Goal: Task Accomplishment & Management: Use online tool/utility

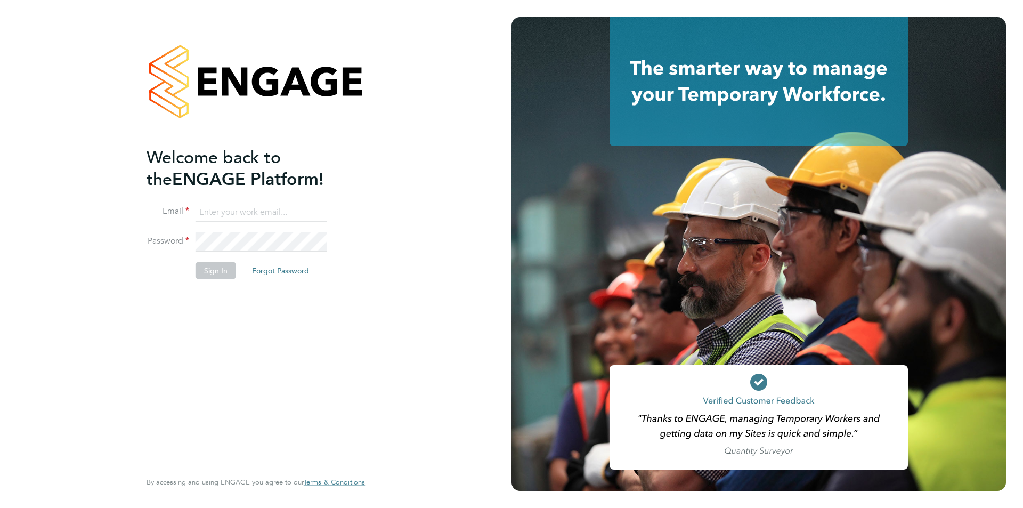
click at [234, 215] on input at bounding box center [262, 211] width 132 height 19
type input "amy.garcia@danielowen.co.uk"
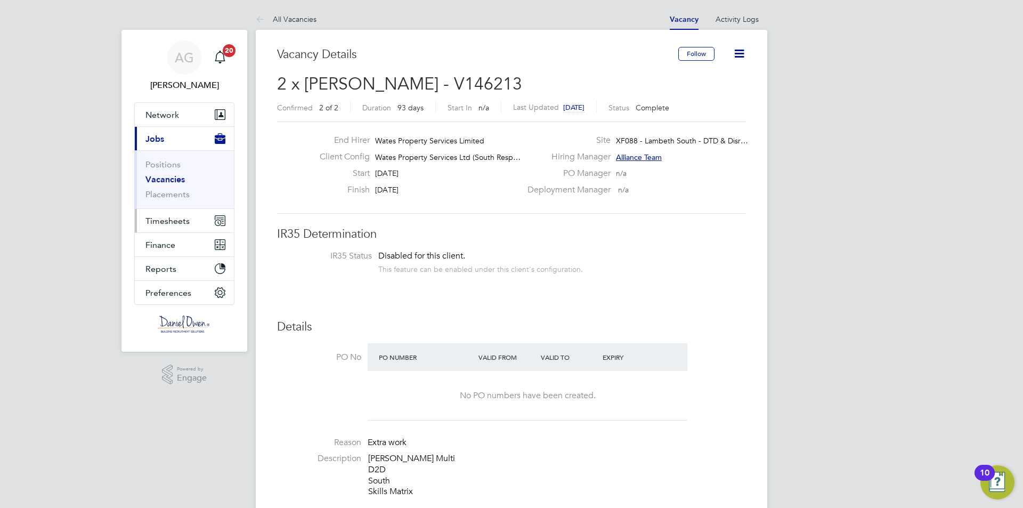
click at [162, 226] on button "Timesheets" at bounding box center [184, 220] width 99 height 23
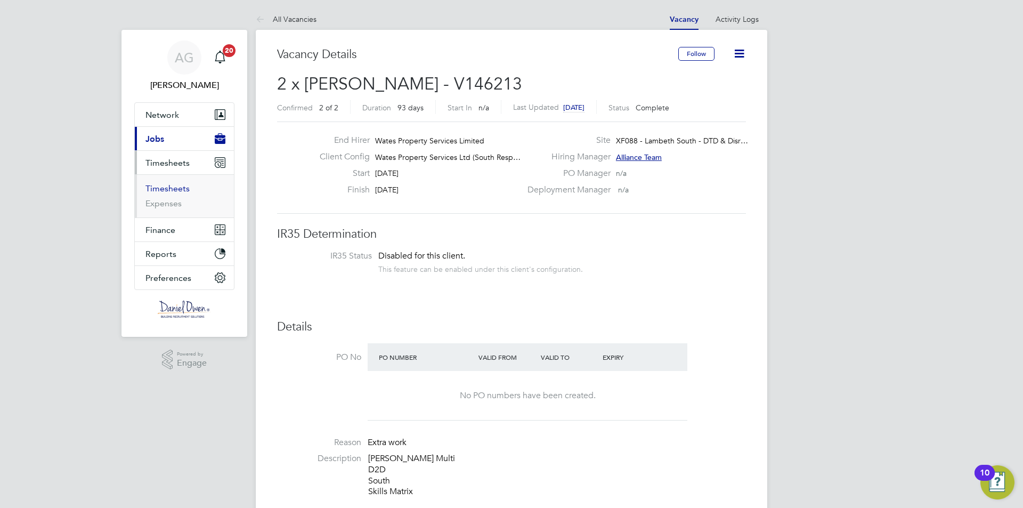
click at [167, 192] on link "Timesheets" at bounding box center [167, 188] width 44 height 10
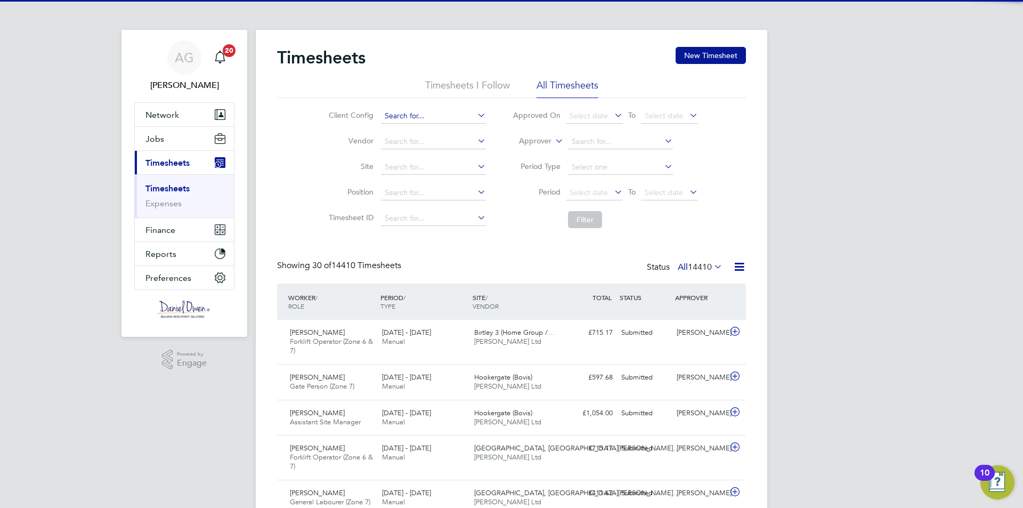
scroll to position [5, 5]
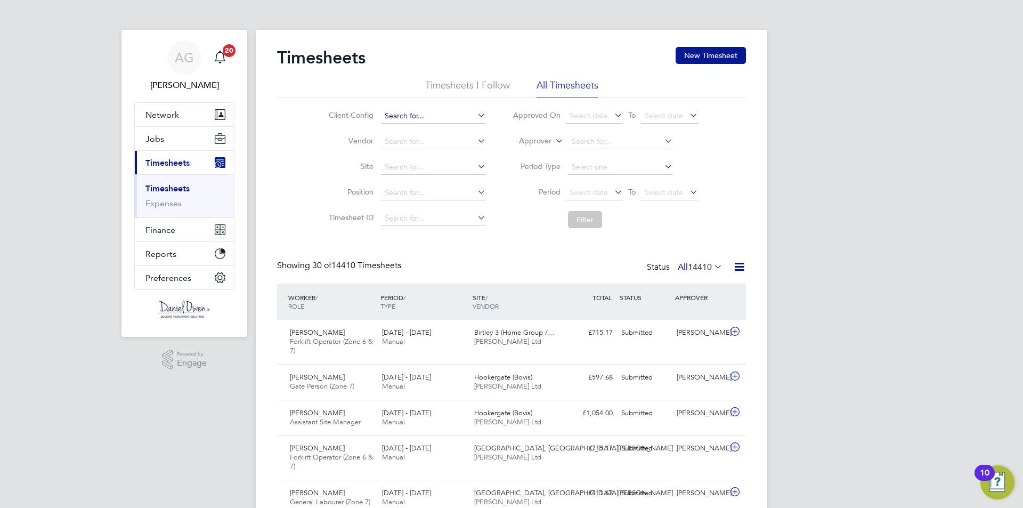
click at [393, 113] on input at bounding box center [433, 116] width 105 height 15
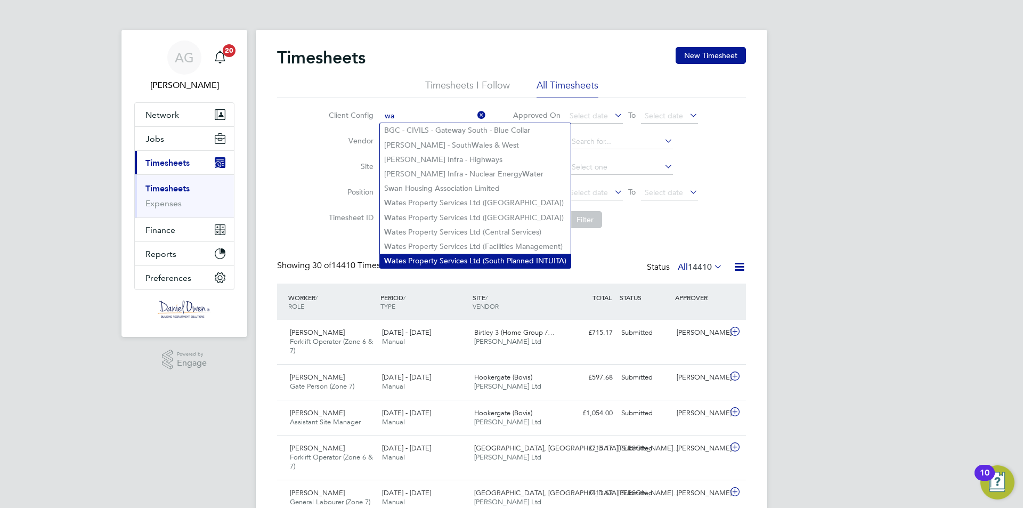
click at [434, 254] on li "Wa tes Property Services Ltd (South Planned INTUITA)" at bounding box center [475, 261] width 191 height 14
type input "Wates Property Services Ltd (South Planned INTUITA)"
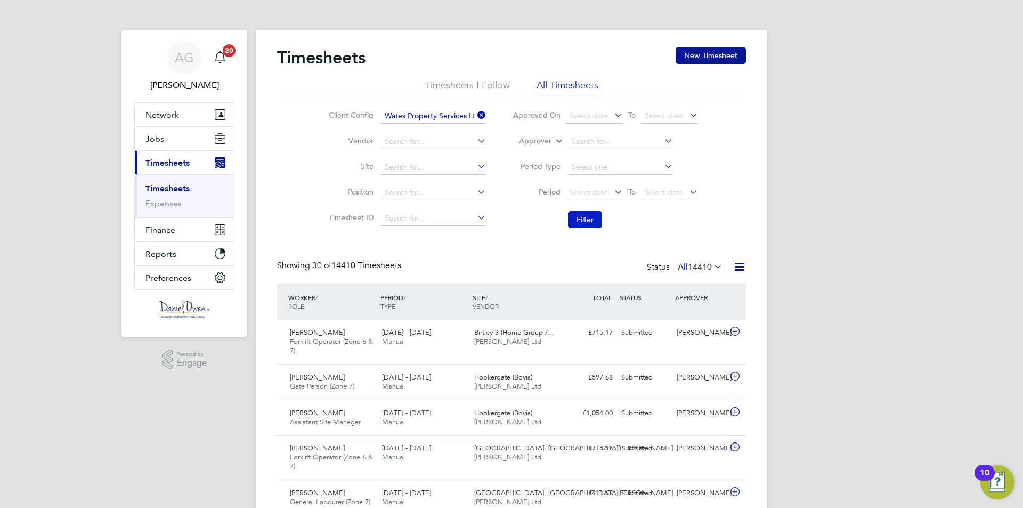
click at [582, 221] on button "Filter" at bounding box center [585, 219] width 34 height 17
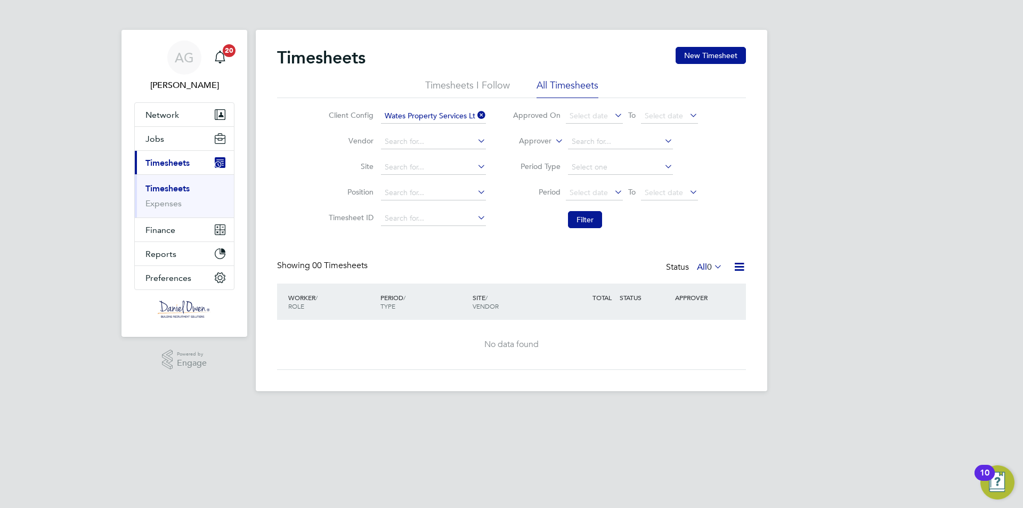
click at [481, 78] on div "Timesheets New Timesheet" at bounding box center [511, 63] width 469 height 32
click at [481, 82] on li "Timesheets I Follow" at bounding box center [467, 88] width 85 height 19
click at [563, 83] on li "All Timesheets" at bounding box center [567, 88] width 62 height 19
